Goal: Task Accomplishment & Management: Use online tool/utility

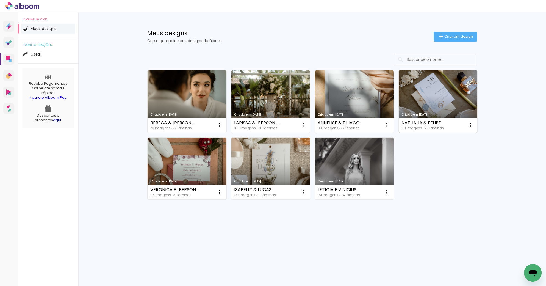
click at [444, 90] on link "Criado em [DATE]" at bounding box center [438, 101] width 79 height 62
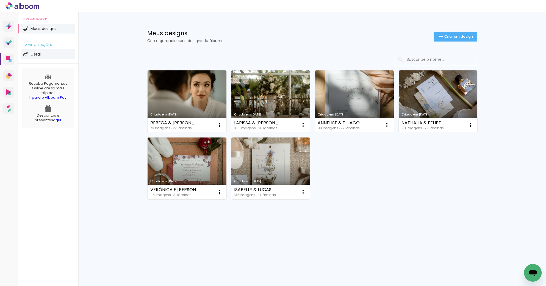
click at [41, 57] on li "Geral" at bounding box center [48, 54] width 54 height 10
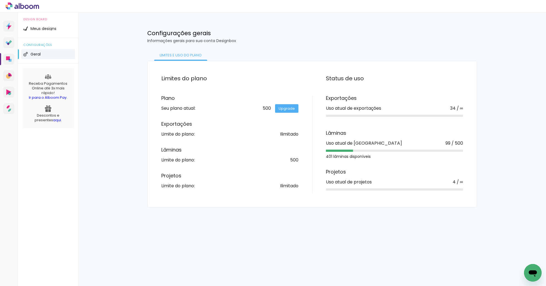
click at [239, 216] on div "Prosite Website + Landing pages Proof Sistema de seleção e venda de fotos Desig…" at bounding box center [273, 148] width 546 height 273
click at [34, 28] on span "Meus designs" at bounding box center [44, 29] width 26 height 4
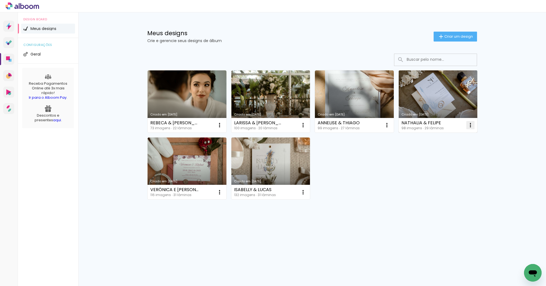
click at [467, 126] on paper-icon-button at bounding box center [470, 125] width 11 height 11
click at [460, 137] on paper-item "Abrir" at bounding box center [448, 137] width 55 height 11
